Goal: Task Accomplishment & Management: Manage account settings

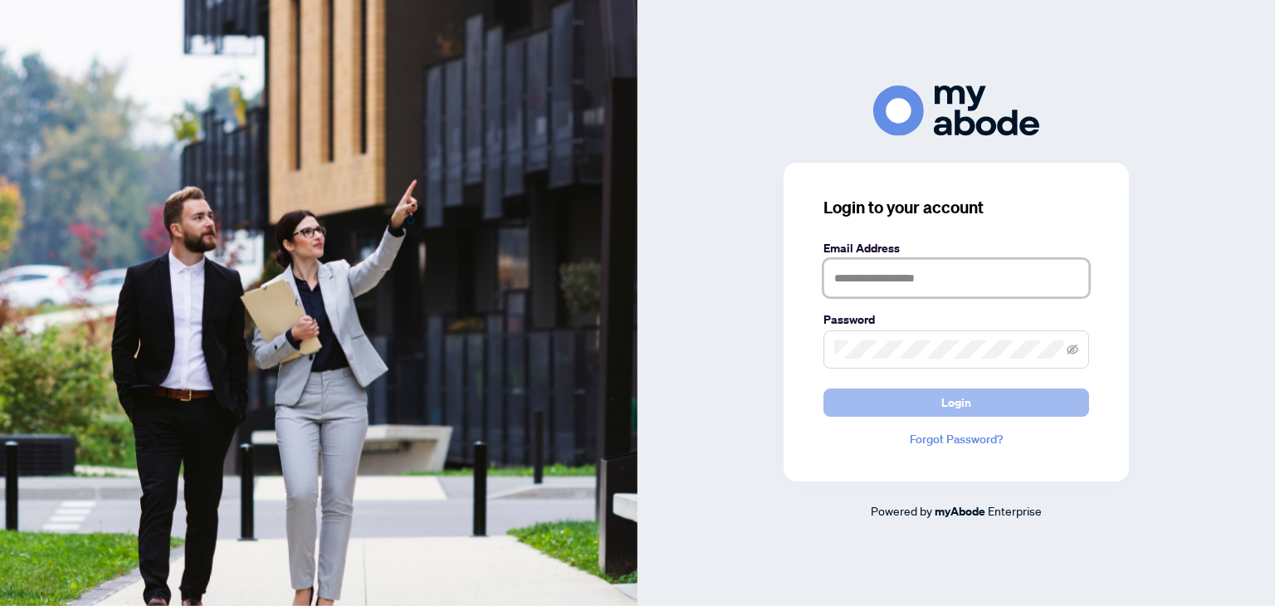
type input "**********"
click at [927, 402] on button "Login" at bounding box center [957, 403] width 266 height 28
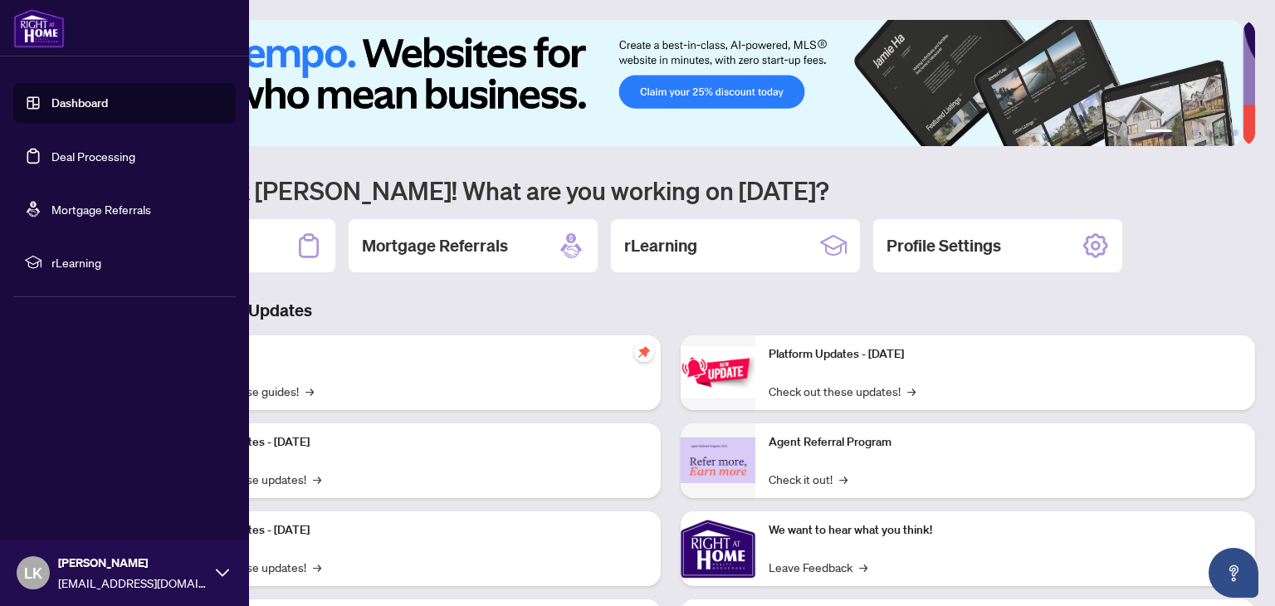
click at [51, 110] on link "Dashboard" at bounding box center [79, 102] width 56 height 15
click at [57, 155] on link "Deal Processing" at bounding box center [93, 156] width 84 height 15
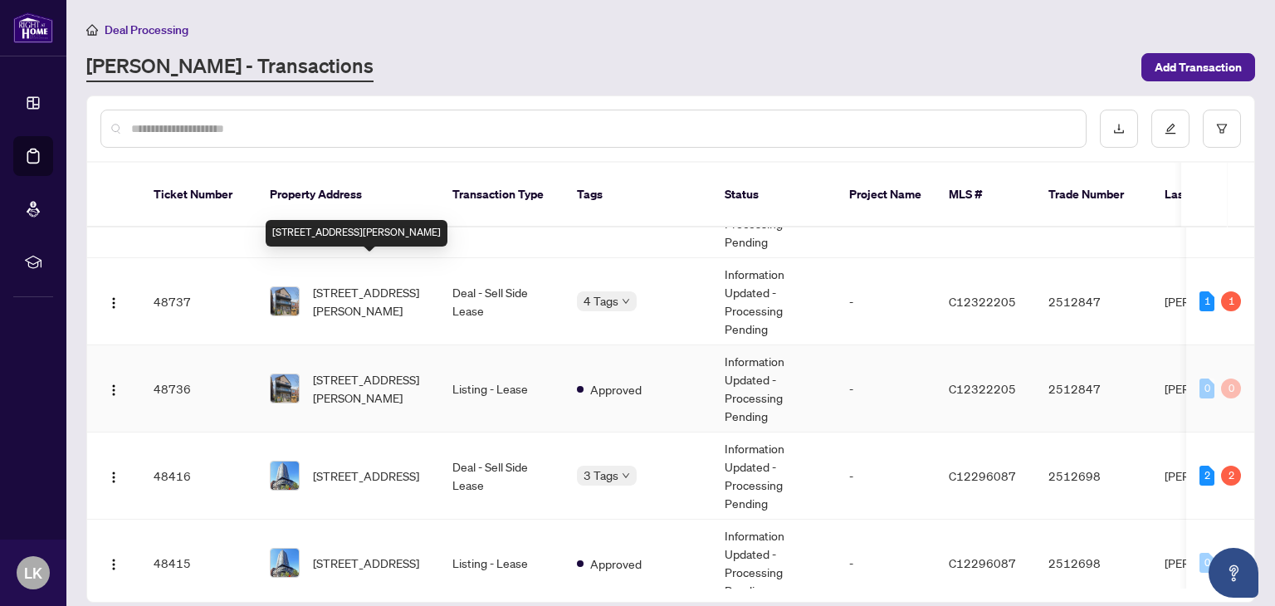
scroll to position [498, 0]
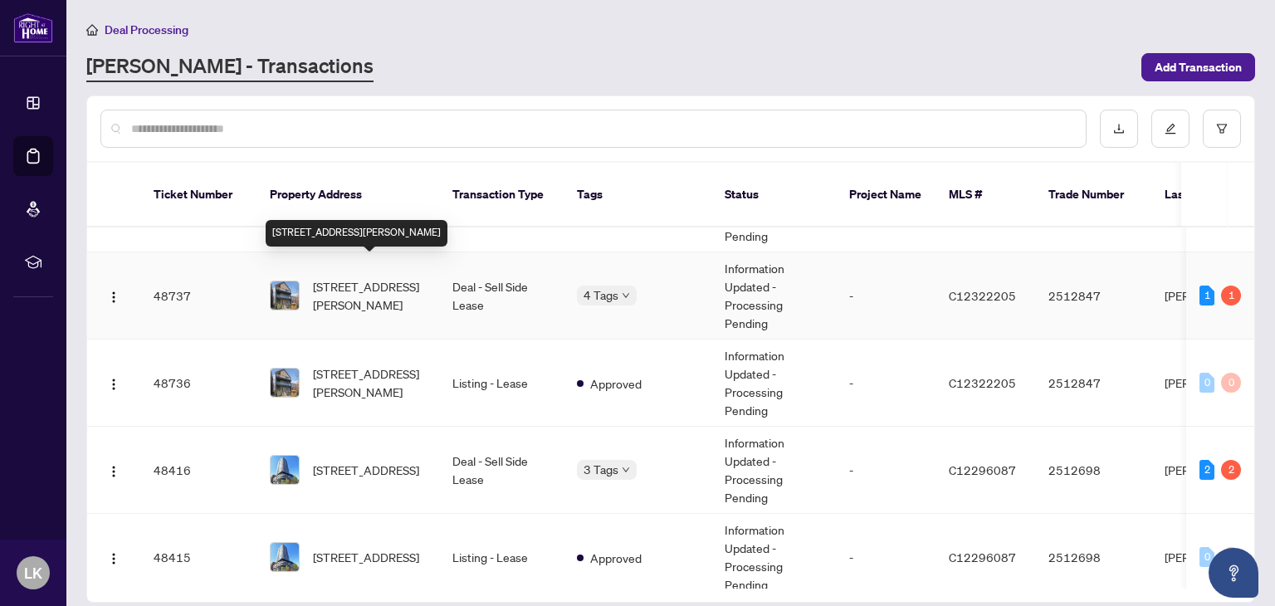
click at [386, 277] on span "[STREET_ADDRESS][PERSON_NAME]" at bounding box center [369, 295] width 113 height 37
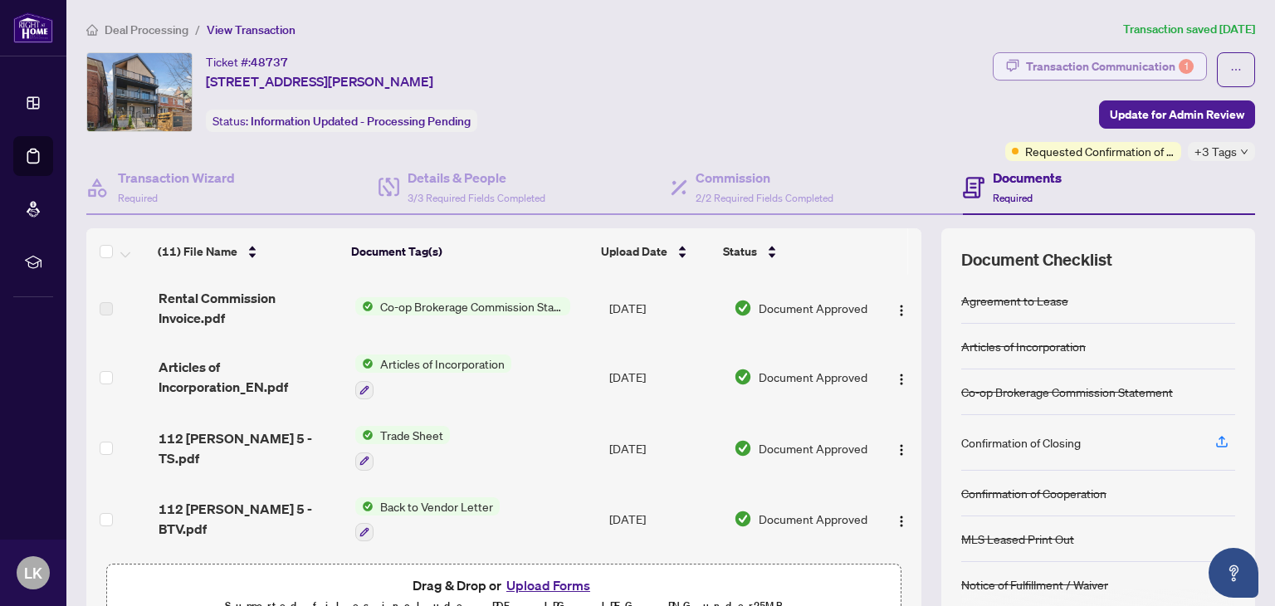
click at [1132, 61] on div "Transaction Communication 1" at bounding box center [1110, 66] width 168 height 27
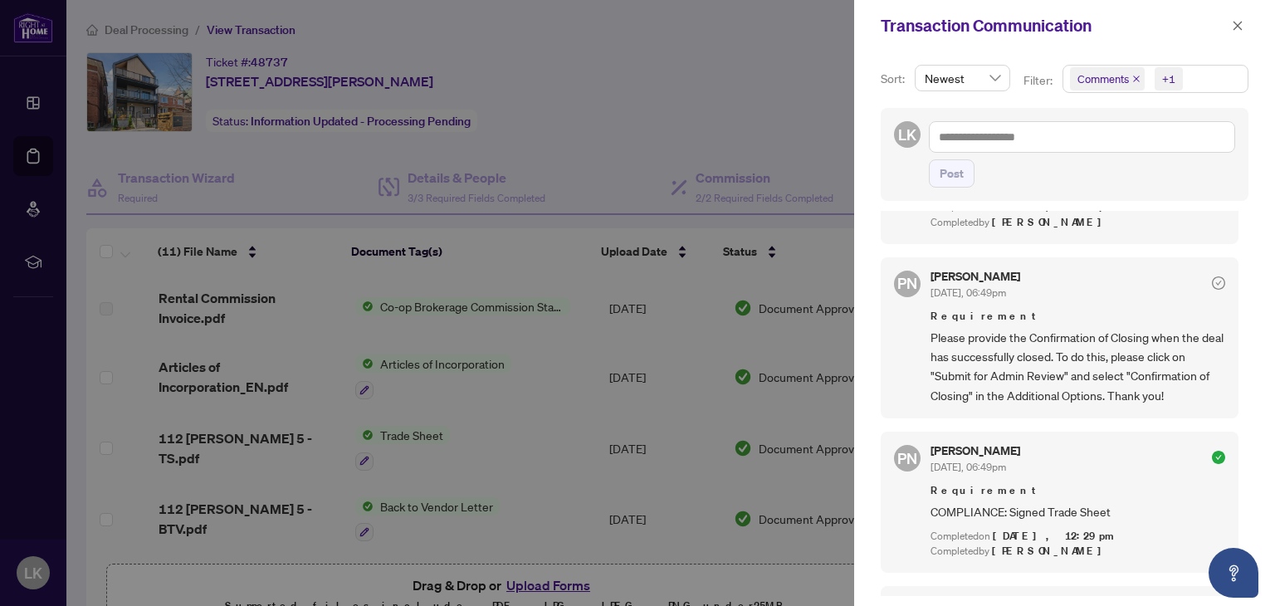
scroll to position [190, 0]
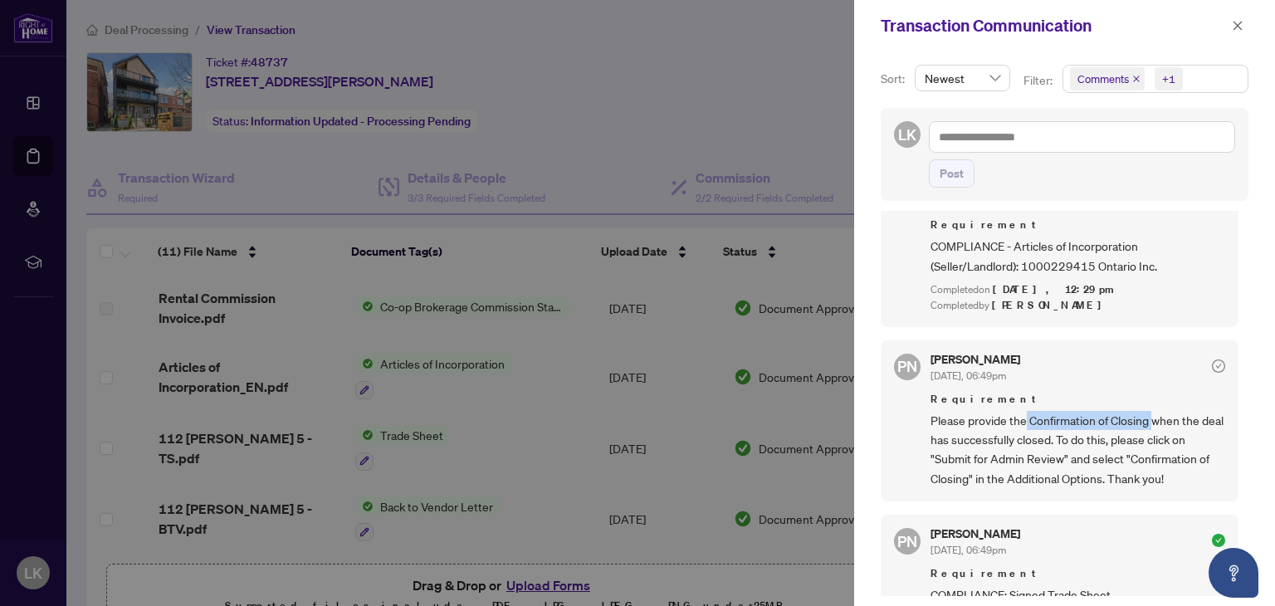
drag, startPoint x: 1152, startPoint y: 415, endPoint x: 1025, endPoint y: 421, distance: 128.0
click at [1025, 421] on span "Please provide the Confirmation of Closing when the deal has successfully close…" at bounding box center [1078, 450] width 295 height 78
click at [1169, 487] on div "PN [PERSON_NAME] [DATE], 06:49pm Requirement Please provide the Confirmation of…" at bounding box center [1060, 421] width 358 height 162
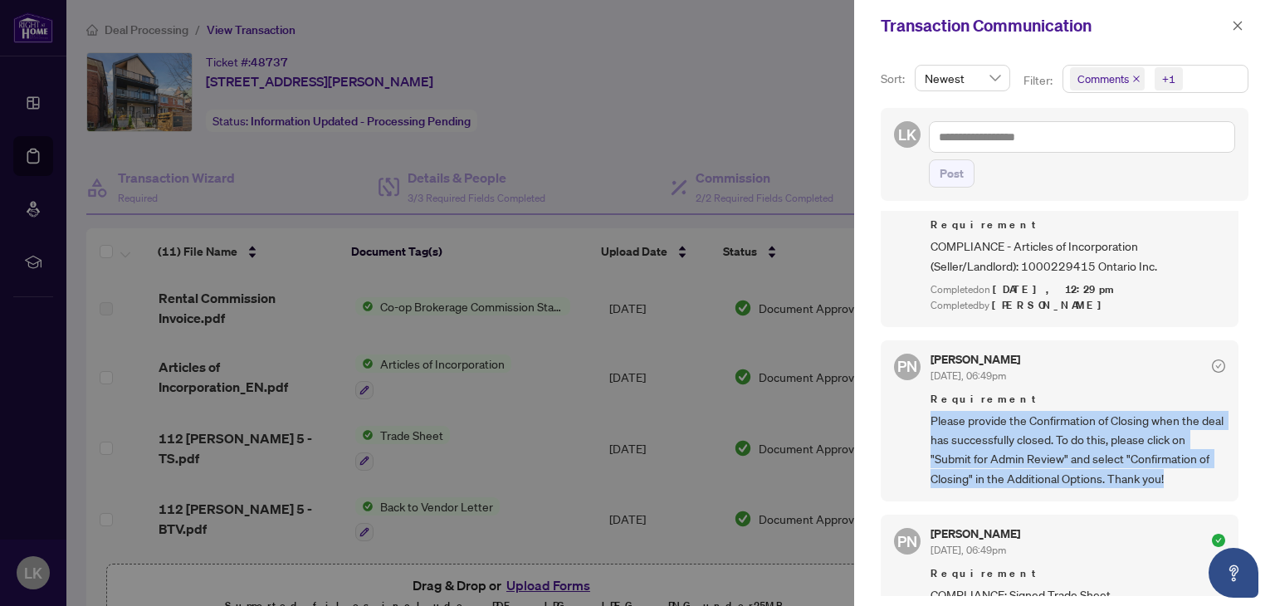
drag, startPoint x: 1169, startPoint y: 478, endPoint x: 922, endPoint y: 417, distance: 254.1
click at [922, 417] on div "PN [PERSON_NAME] [DATE], 06:49pm Requirement Please provide the Confirmation of…" at bounding box center [1060, 421] width 358 height 162
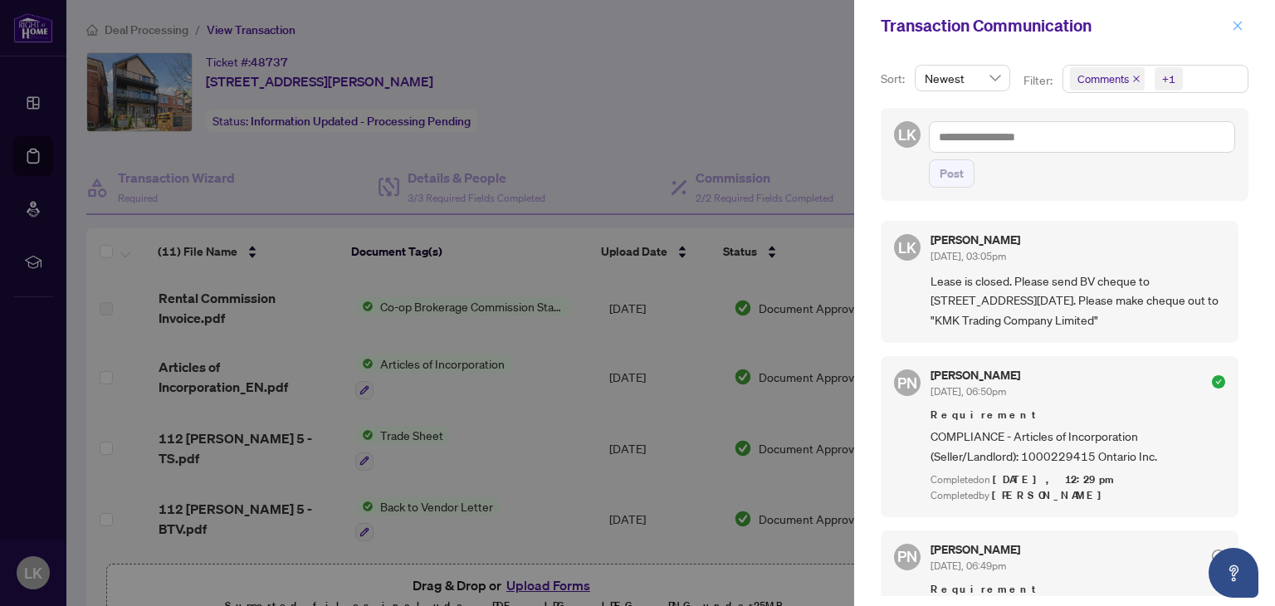
click at [1233, 28] on icon "close" at bounding box center [1238, 26] width 12 height 12
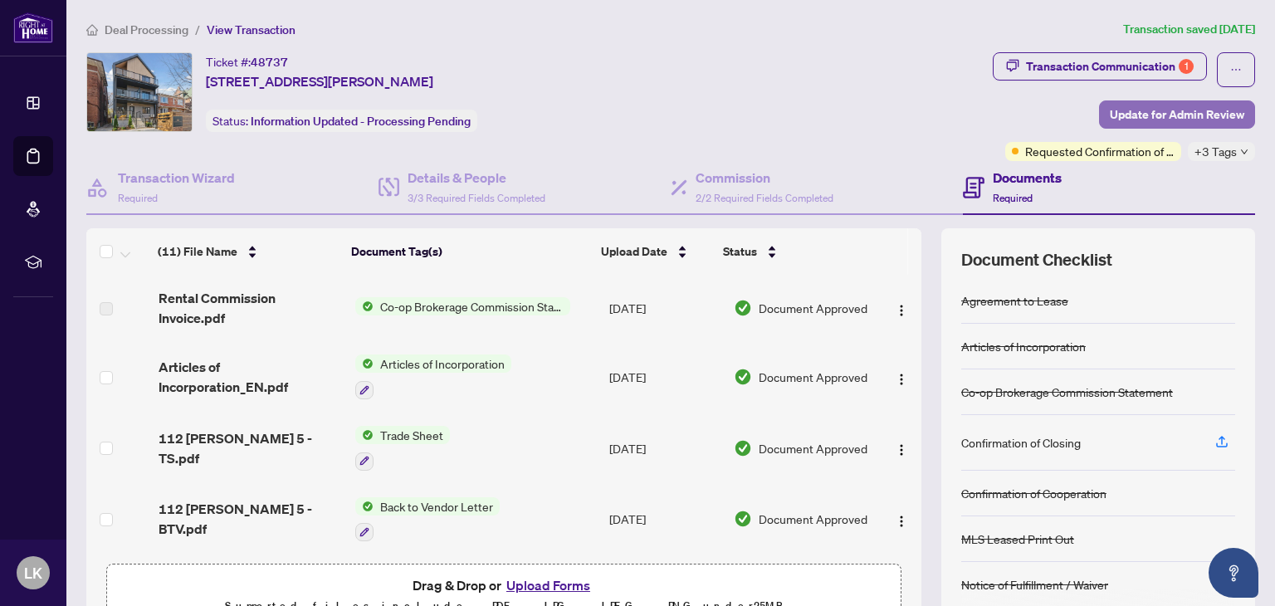
click at [1167, 113] on span "Update for Admin Review" at bounding box center [1177, 114] width 135 height 27
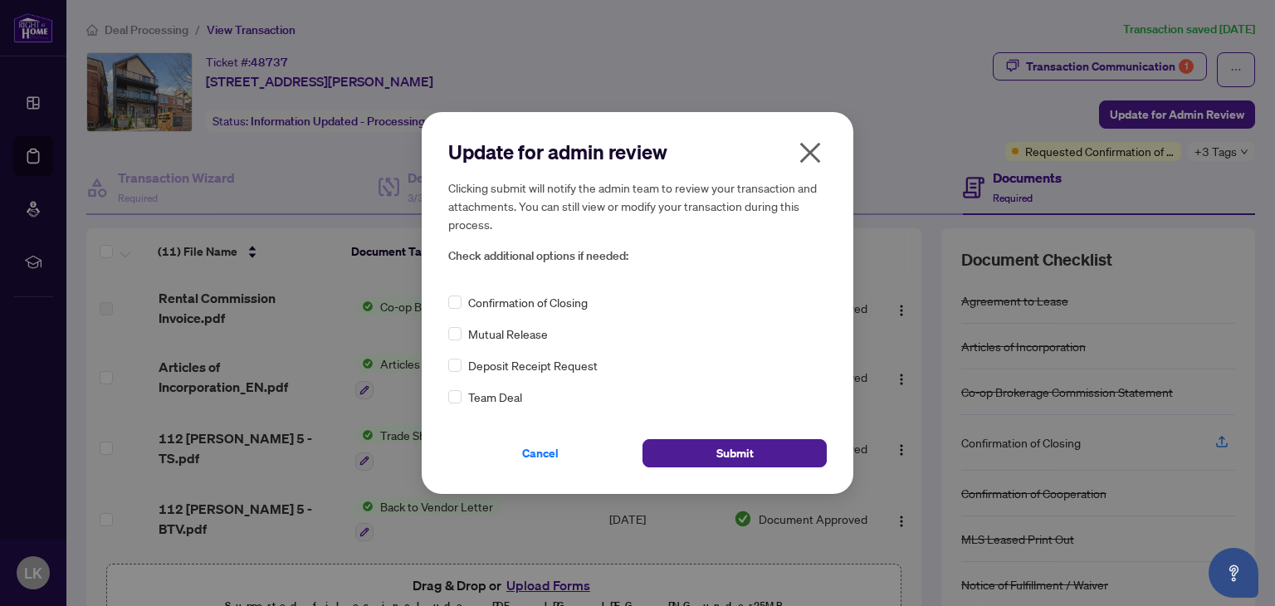
click at [474, 303] on span "Confirmation of Closing" at bounding box center [528, 302] width 120 height 18
click at [462, 300] on div "Confirmation of Closing" at bounding box center [637, 302] width 379 height 18
click at [731, 454] on span "Submit" at bounding box center [735, 453] width 37 height 27
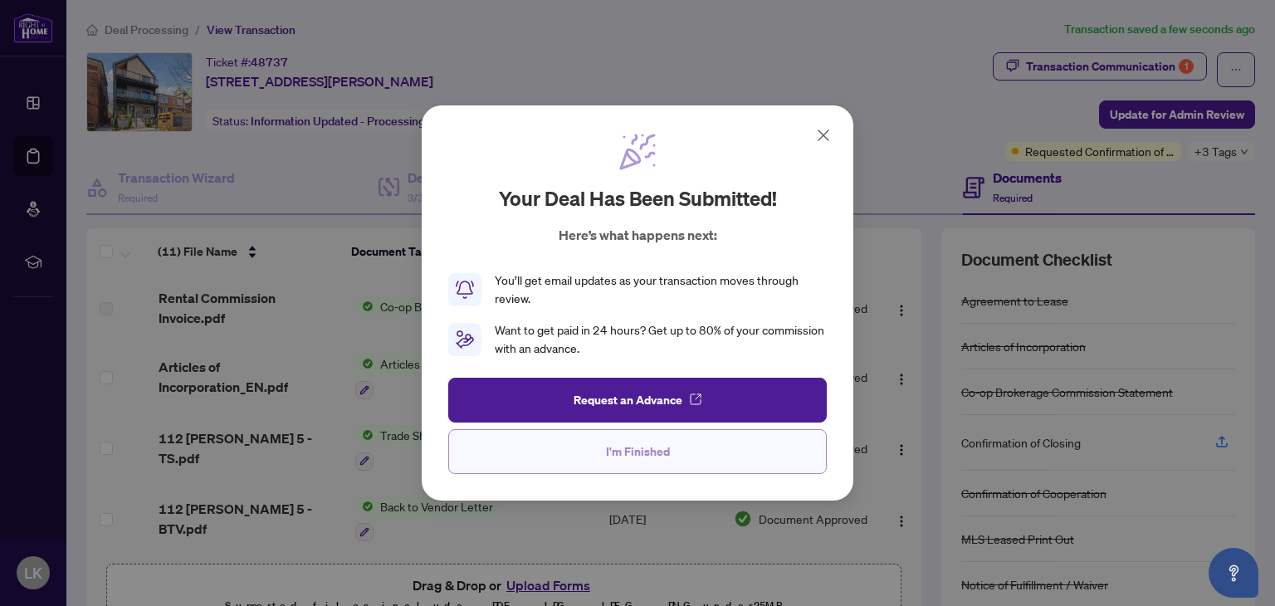
click at [614, 450] on span "I'm Finished" at bounding box center [638, 451] width 64 height 27
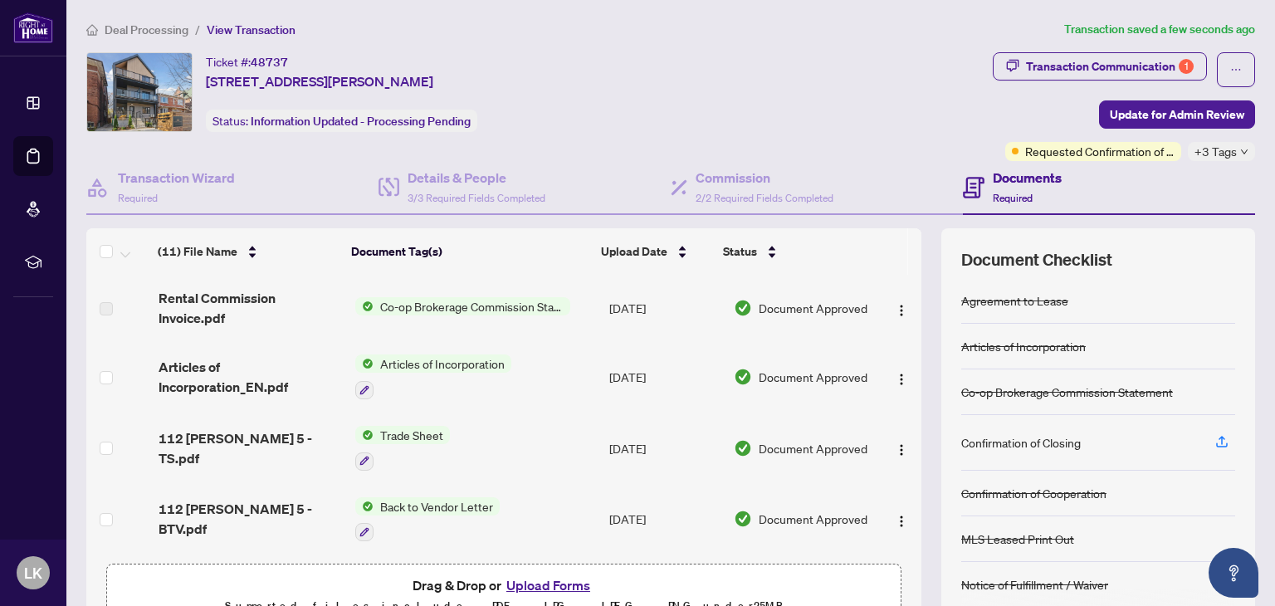
click at [149, 27] on span "Deal Processing" at bounding box center [147, 29] width 84 height 15
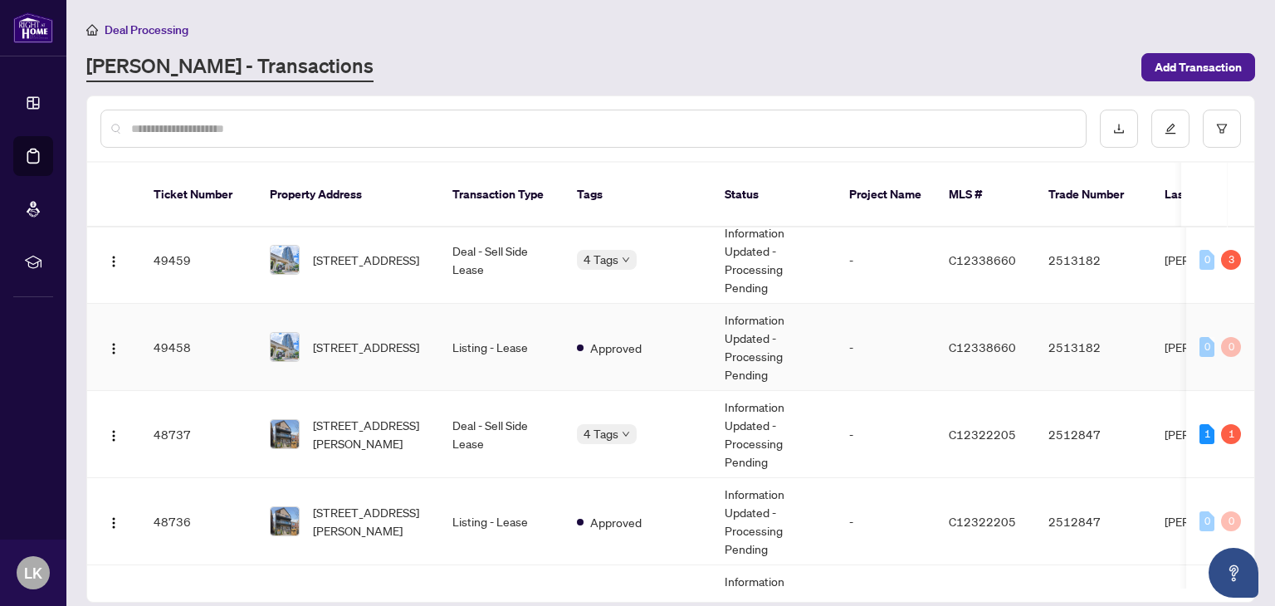
scroll to position [332, 0]
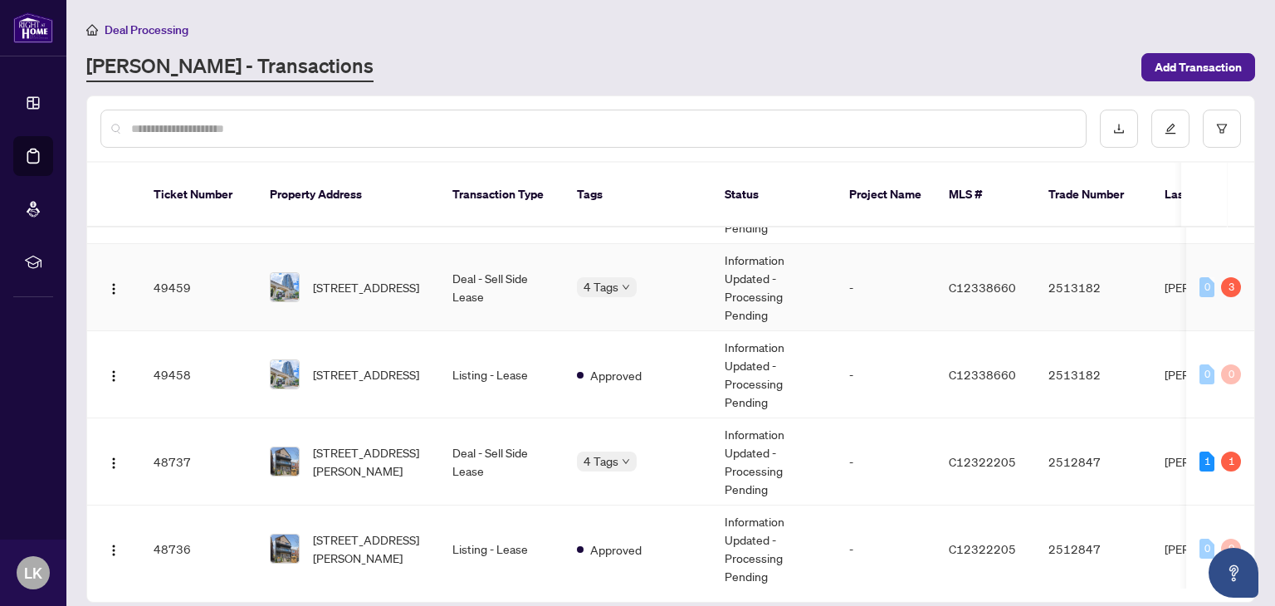
click at [477, 267] on td "Deal - Sell Side Lease" at bounding box center [501, 287] width 125 height 87
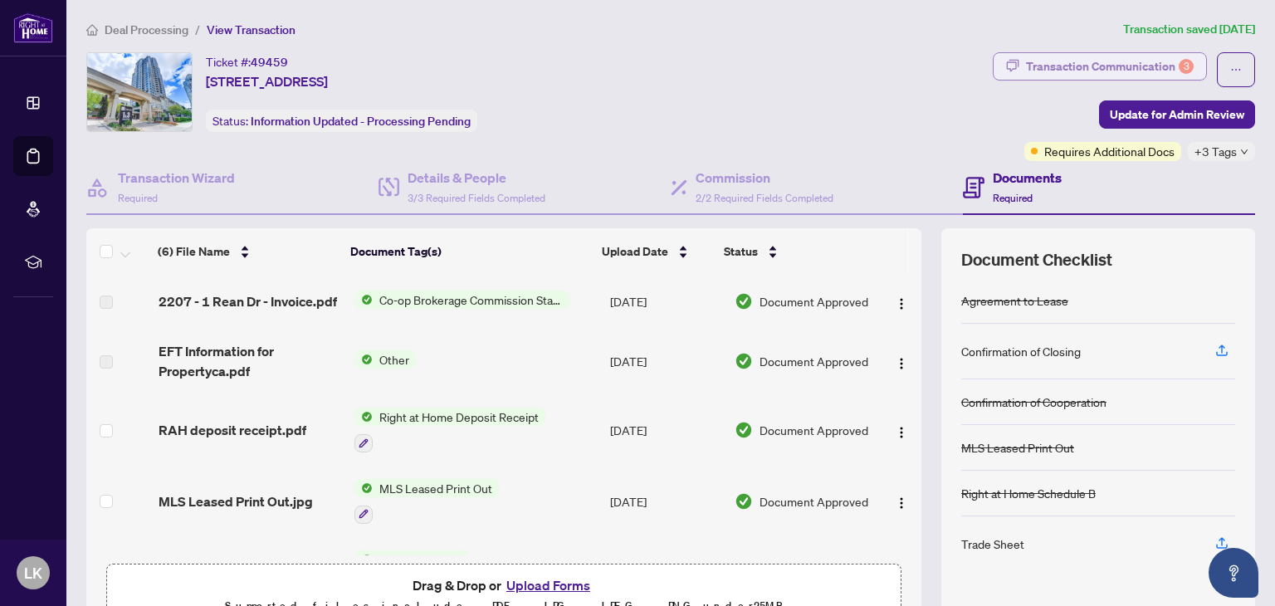
click at [1038, 76] on div "Transaction Communication 3" at bounding box center [1110, 66] width 168 height 27
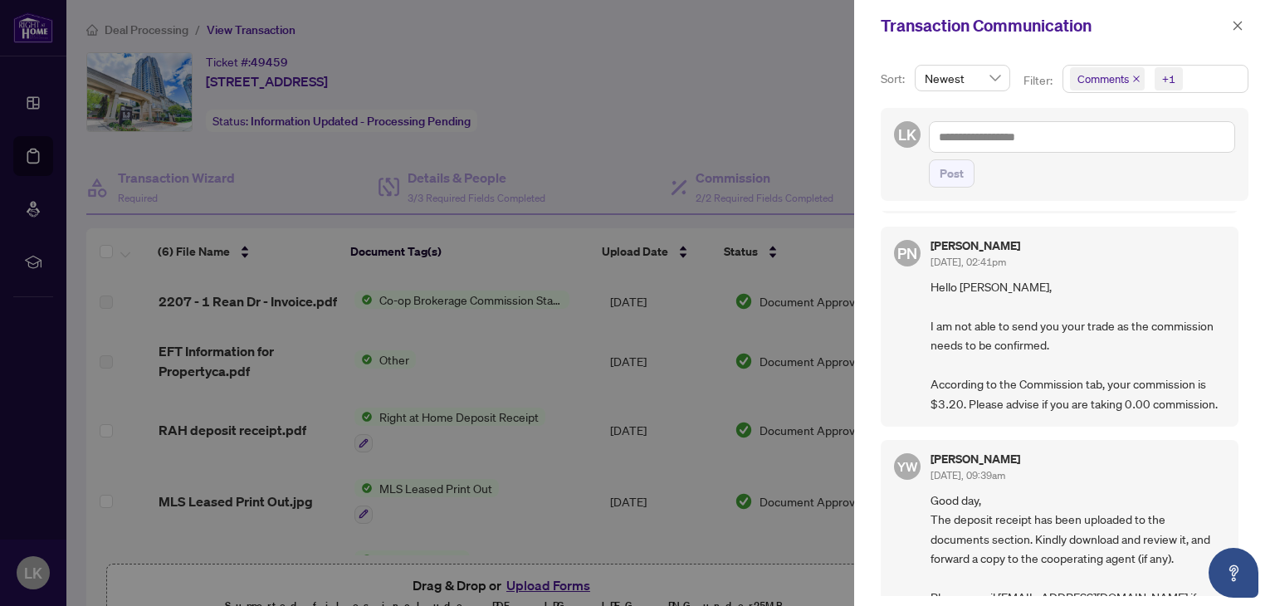
scroll to position [996, 0]
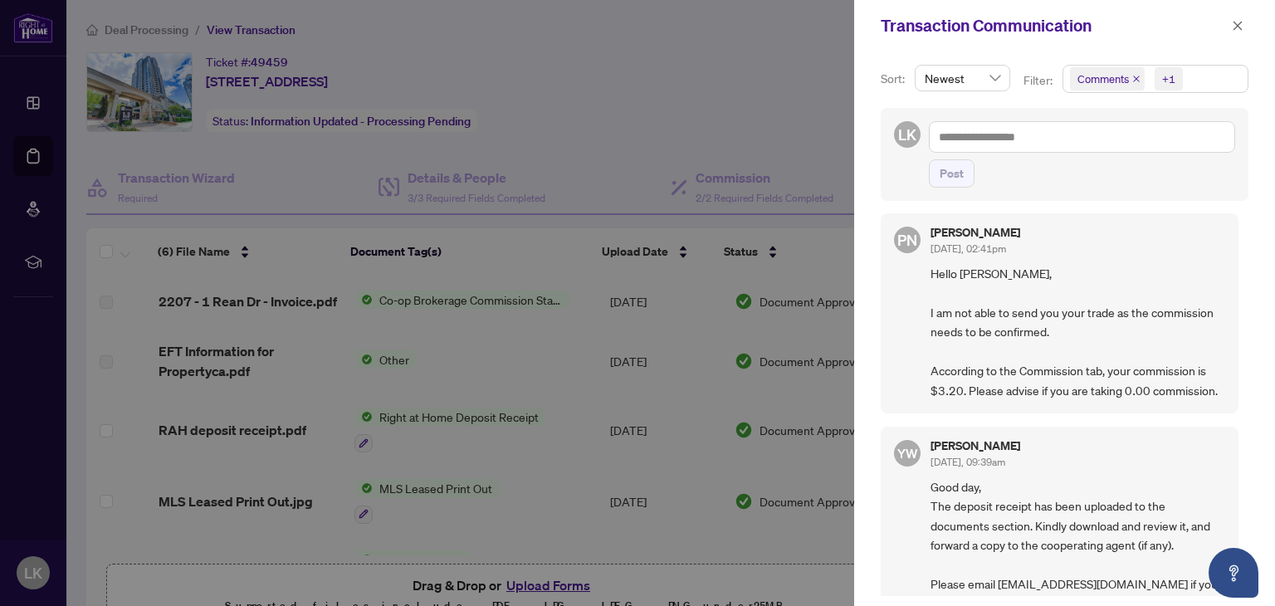
click at [551, 385] on div at bounding box center [637, 303] width 1275 height 606
click at [1239, 32] on span "button" at bounding box center [1238, 25] width 12 height 27
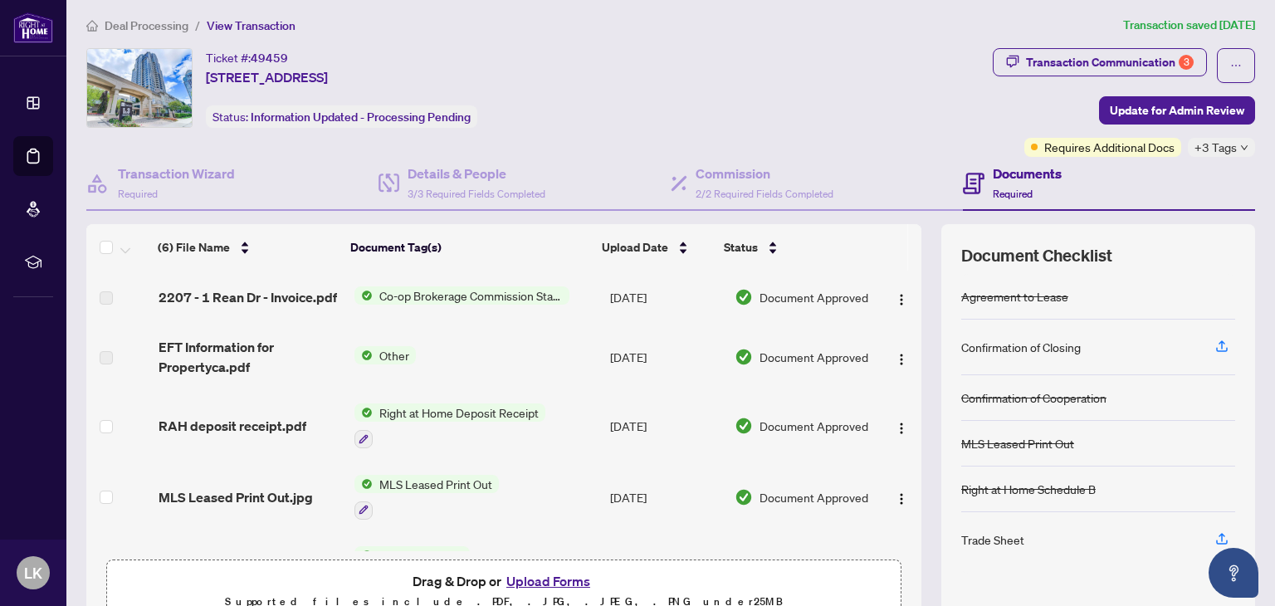
scroll to position [0, 0]
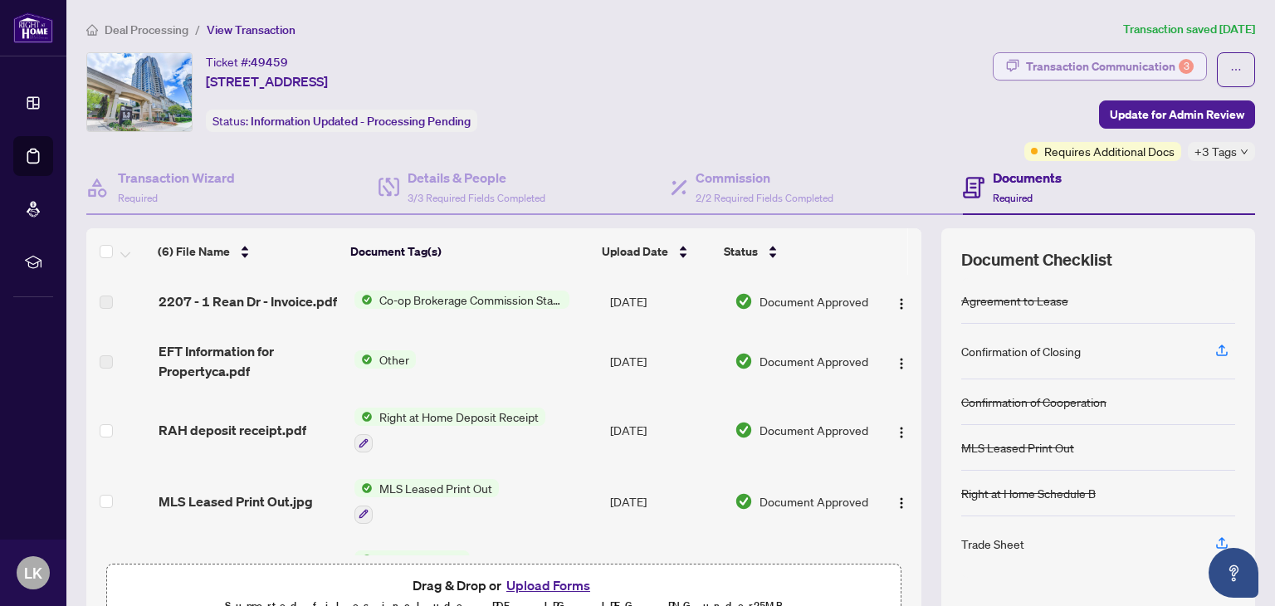
click at [1179, 67] on div "3" at bounding box center [1186, 66] width 15 height 15
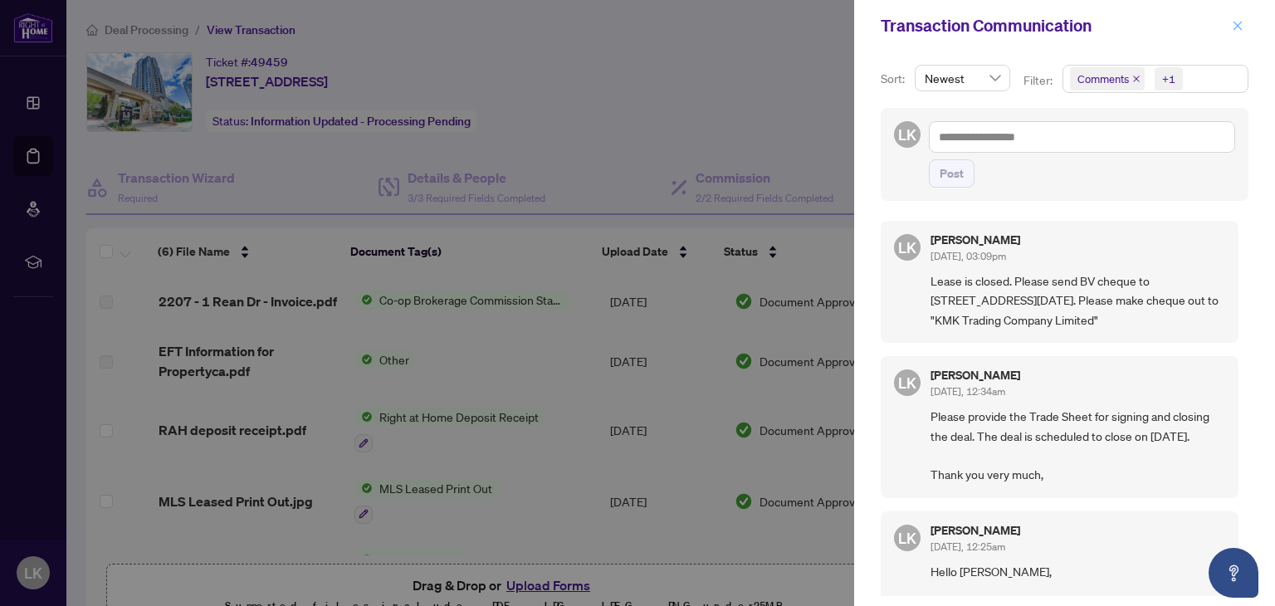
click at [1233, 18] on span "button" at bounding box center [1238, 25] width 12 height 27
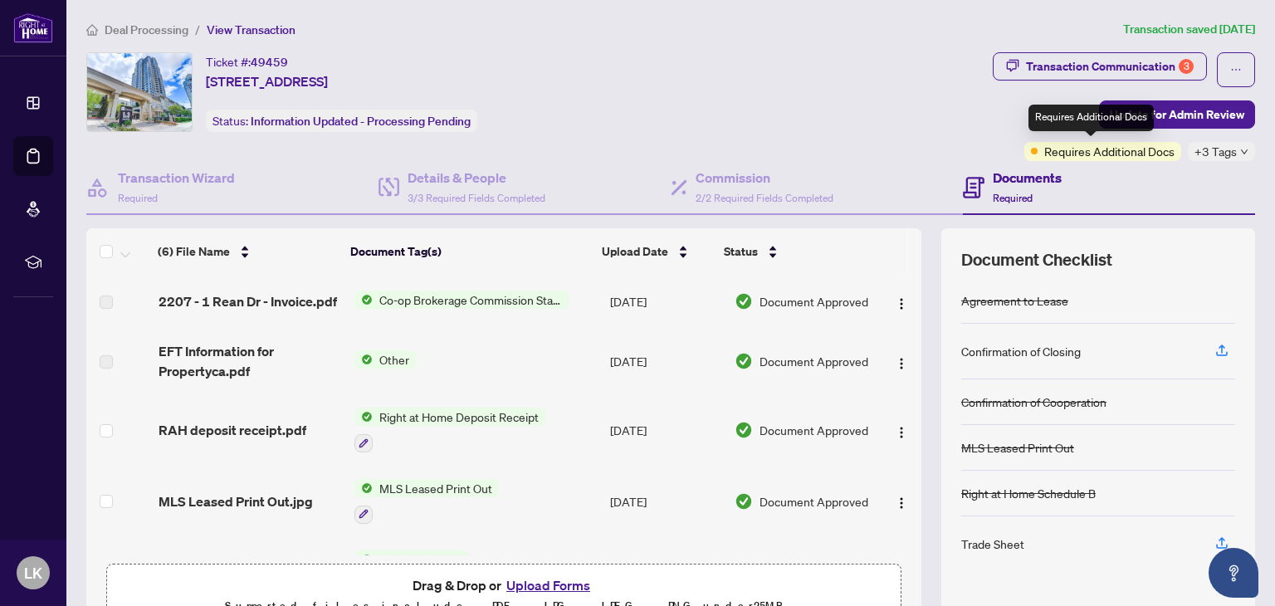
click at [1152, 107] on div "Requires Additional Docs" at bounding box center [1091, 118] width 125 height 27
click at [1169, 112] on span "Update for Admin Review" at bounding box center [1177, 114] width 135 height 27
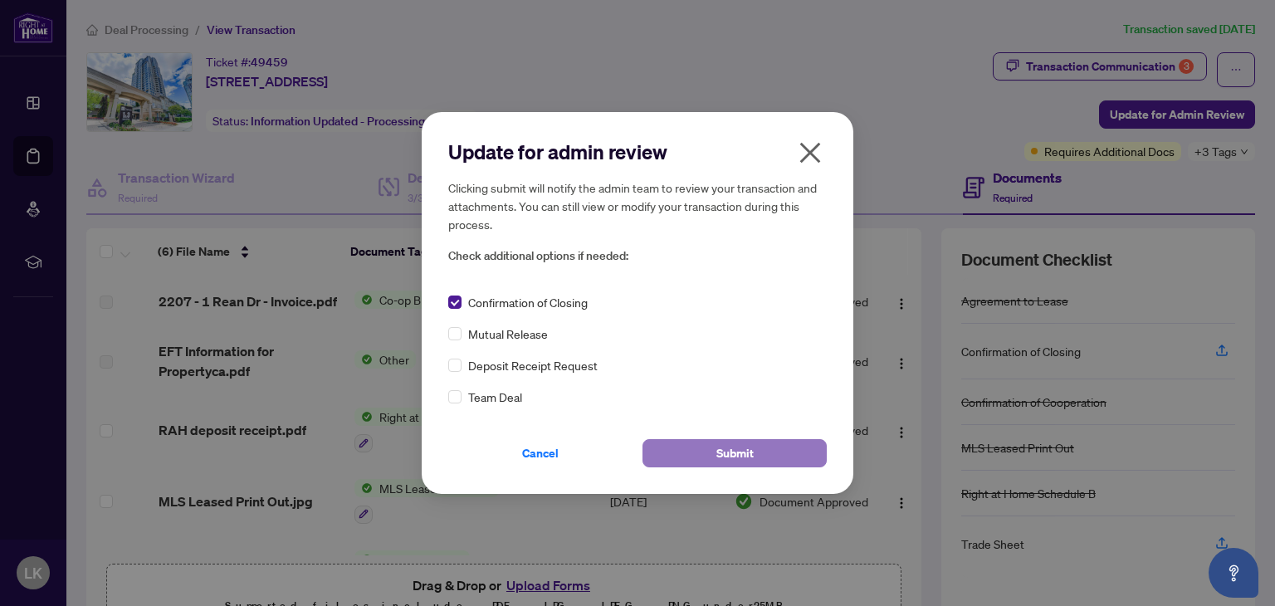
click at [693, 441] on button "Submit" at bounding box center [735, 453] width 184 height 28
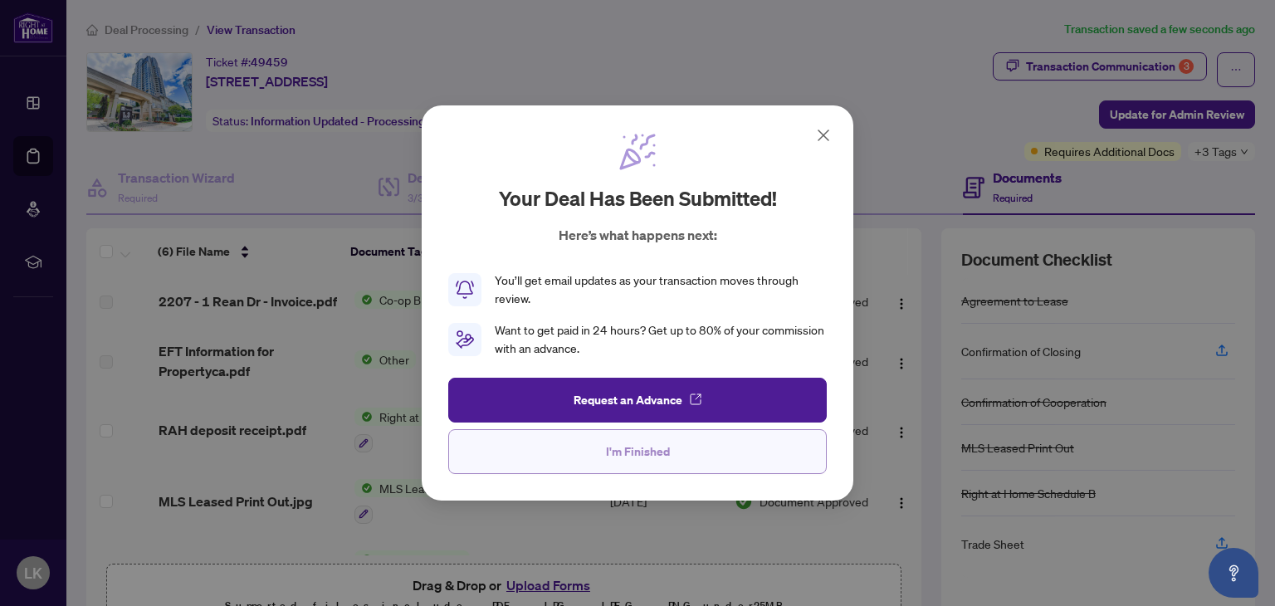
click at [665, 438] on span "I'm Finished" at bounding box center [638, 451] width 64 height 27
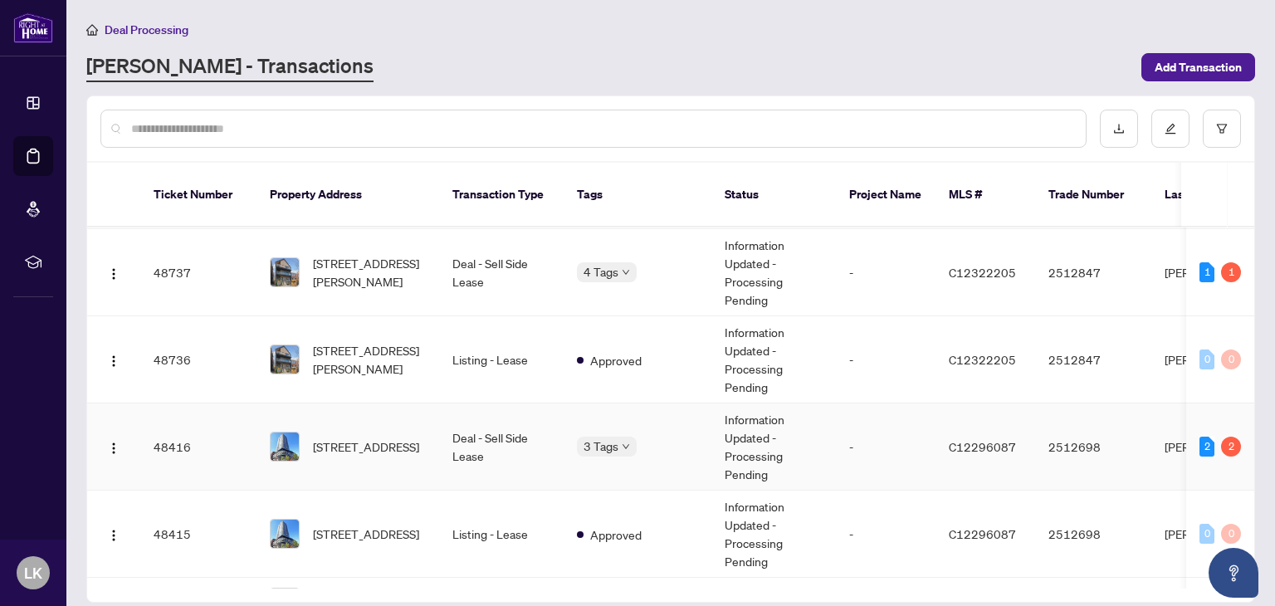
scroll to position [581, 0]
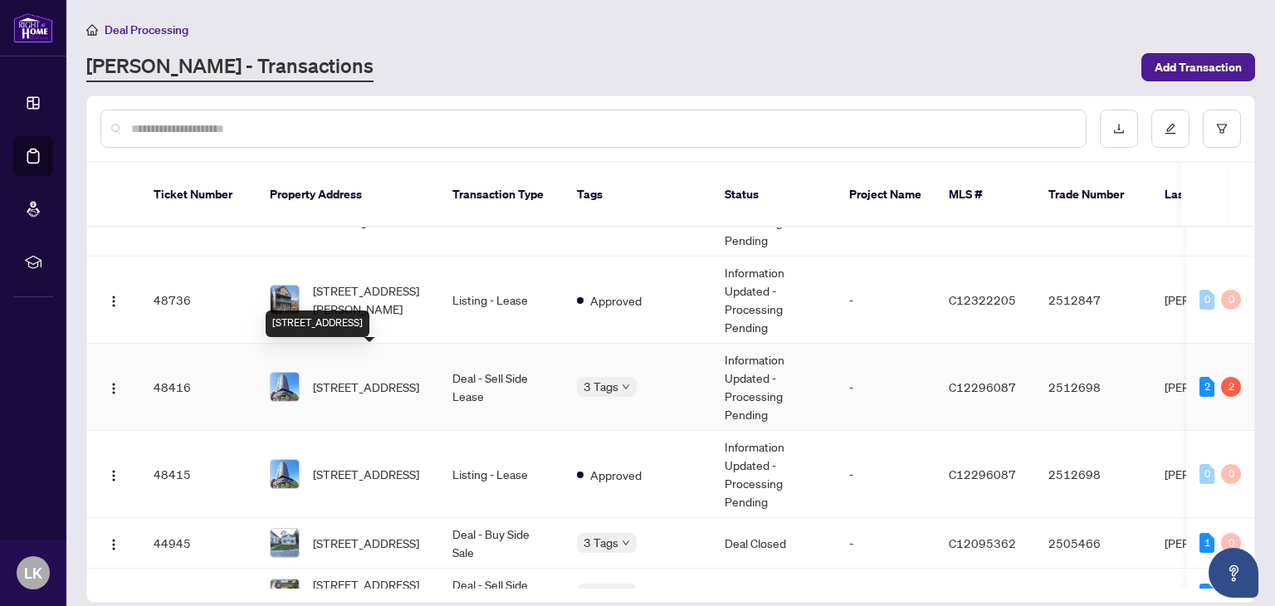
click at [360, 378] on span "[STREET_ADDRESS]" at bounding box center [366, 387] width 106 height 18
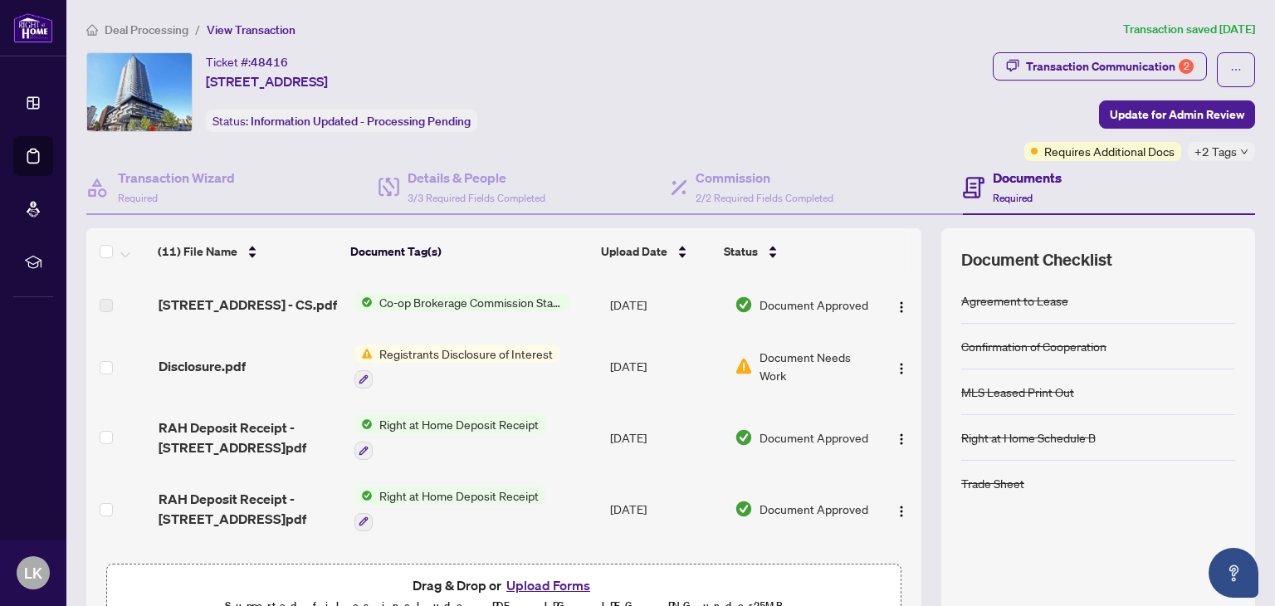
scroll to position [166, 0]
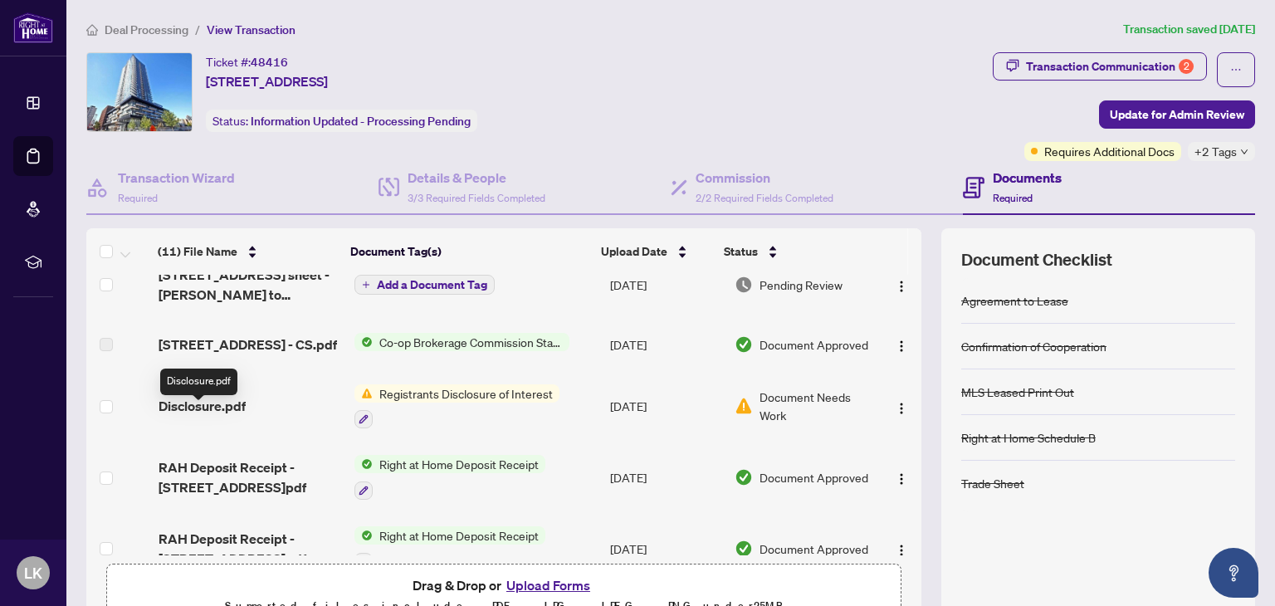
click at [235, 416] on span "Disclosure.pdf" at bounding box center [202, 406] width 87 height 20
